Goal: Task Accomplishment & Management: Manage account settings

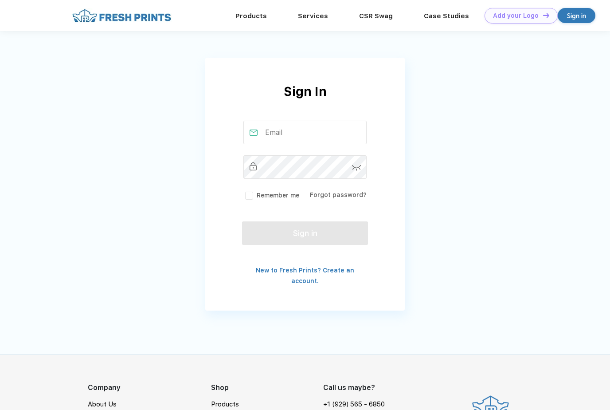
click at [569, 22] on div "Sign in" at bounding box center [577, 15] width 38 height 15
click at [293, 139] on input "text" at bounding box center [306, 133] width 124 height 24
type input "R"
type input "Rylee.cheney@freshprints.com"
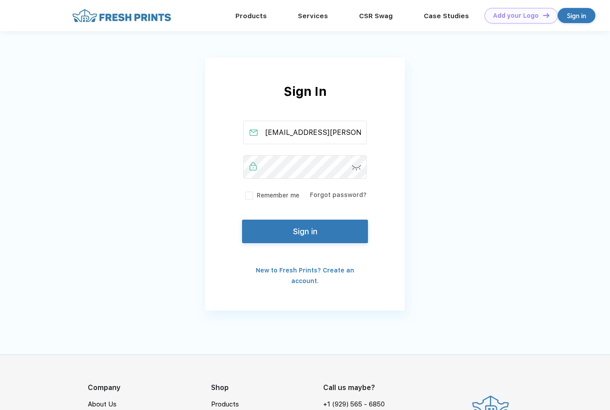
click at [301, 242] on button "Sign in" at bounding box center [305, 232] width 126 height 24
click at [333, 232] on button "Sign in" at bounding box center [305, 232] width 126 height 24
click at [330, 236] on button "Sign in" at bounding box center [305, 232] width 126 height 24
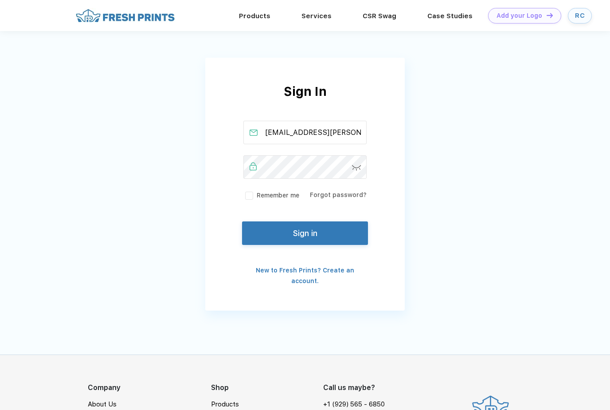
click at [354, 167] on img at bounding box center [356, 168] width 9 height 6
click at [334, 232] on button "Sign in" at bounding box center [305, 232] width 126 height 24
click at [582, 20] on link "RC" at bounding box center [580, 16] width 24 height 16
